Goal: Information Seeking & Learning: Find specific fact

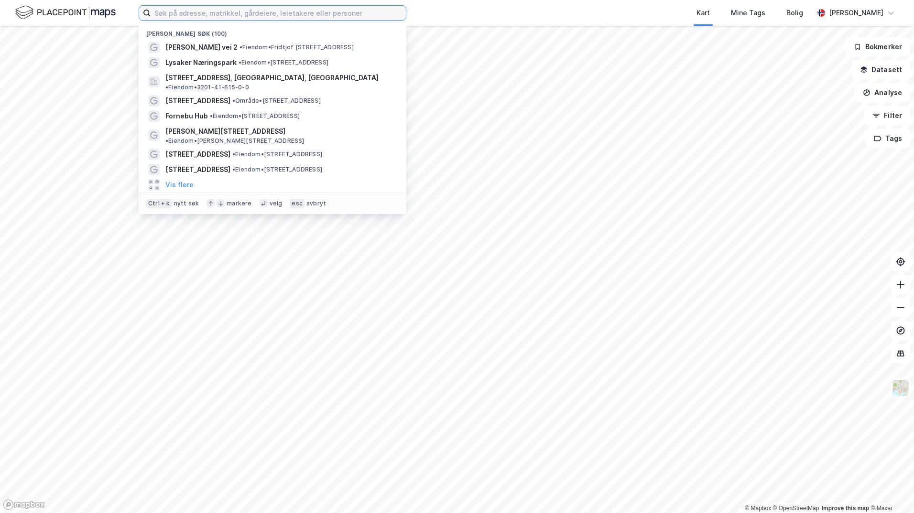
click at [256, 8] on input at bounding box center [278, 13] width 255 height 14
paste input "Sehesteds gate 3"
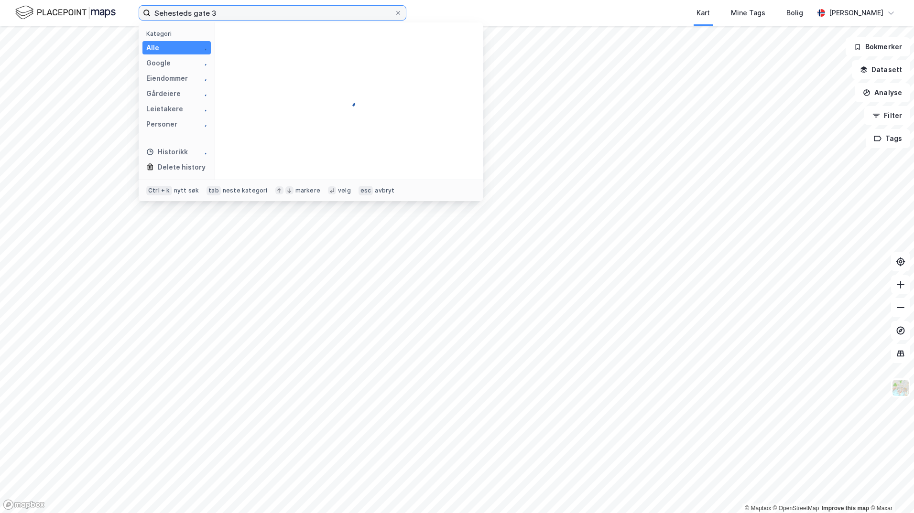
type input "Sehesteds gate 3"
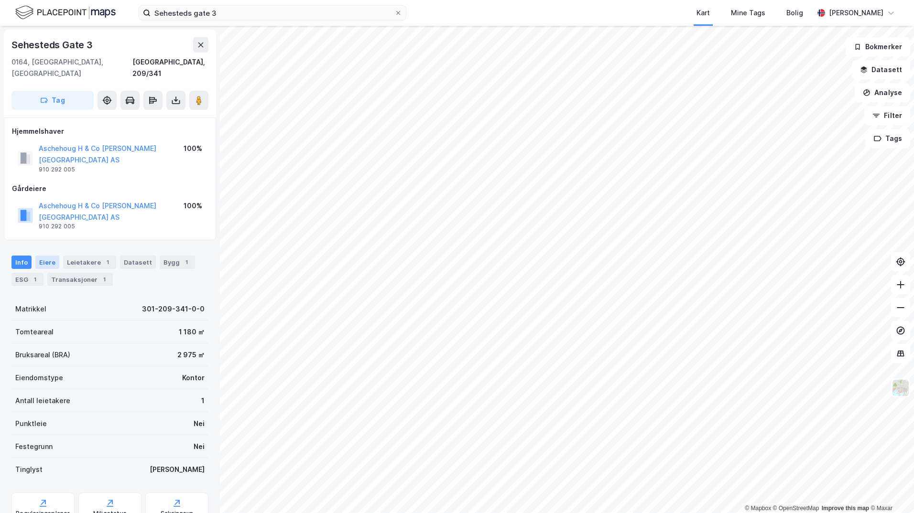
click at [54, 256] on div "Eiere" at bounding box center [47, 262] width 24 height 13
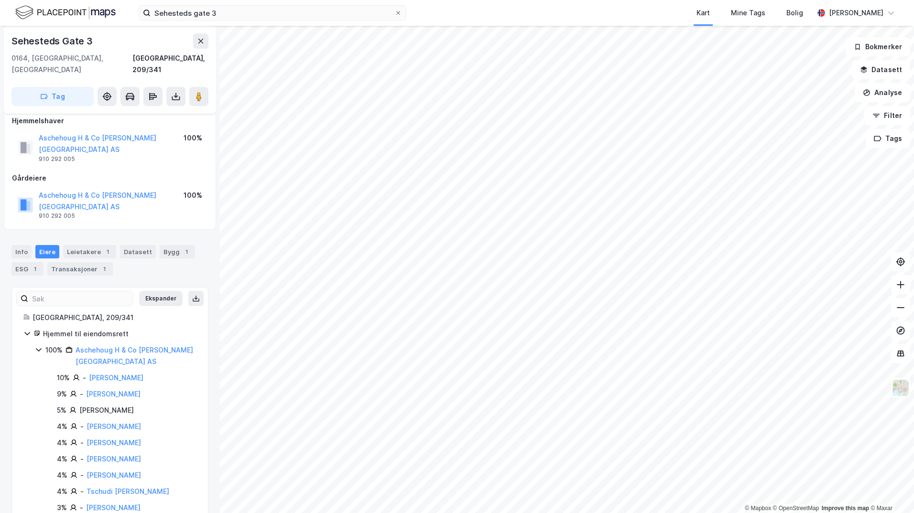
scroll to position [58, 0]
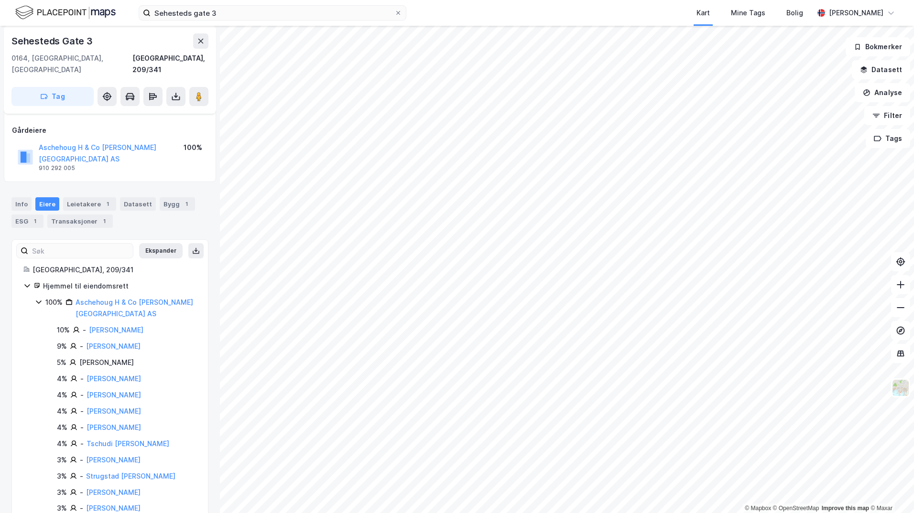
click at [37, 298] on icon at bounding box center [39, 302] width 8 height 8
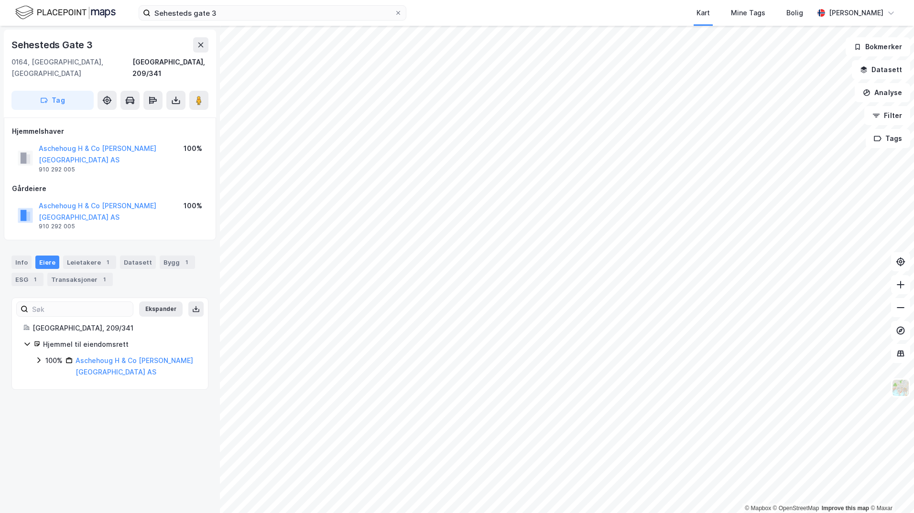
scroll to position [0, 0]
click at [28, 343] on icon at bounding box center [26, 344] width 5 height 3
click at [28, 342] on icon at bounding box center [27, 345] width 3 height 6
drag, startPoint x: 188, startPoint y: 328, endPoint x: 77, endPoint y: 328, distance: 110.4
click at [77, 355] on div "100% Aschehoug H & Co [PERSON_NAME][GEOGRAPHIC_DATA] AS" at bounding box center [120, 366] width 151 height 23
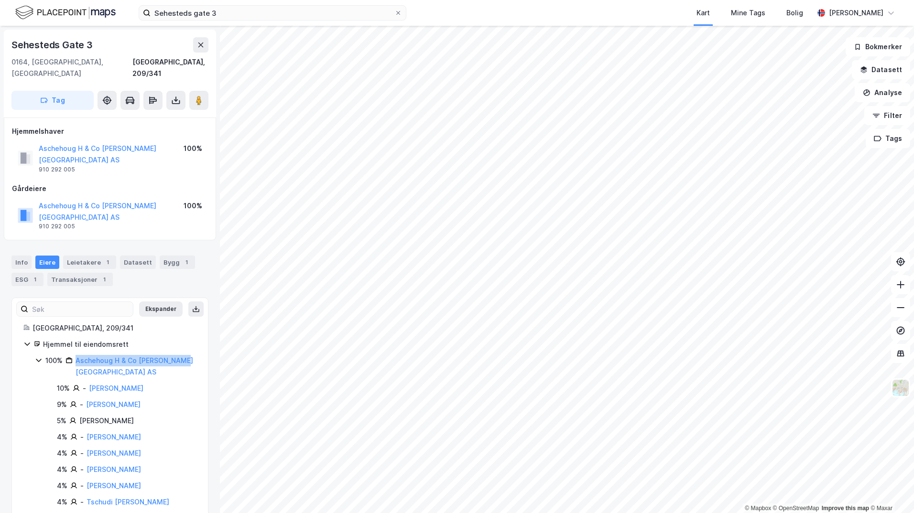
copy link "Aschehoug H & Co [PERSON_NAME][GEOGRAPHIC_DATA] AS"
click at [198, 98] on button at bounding box center [198, 100] width 19 height 19
click at [160, 256] on div "Bygg 1" at bounding box center [177, 262] width 35 height 13
